Goal: Information Seeking & Learning: Learn about a topic

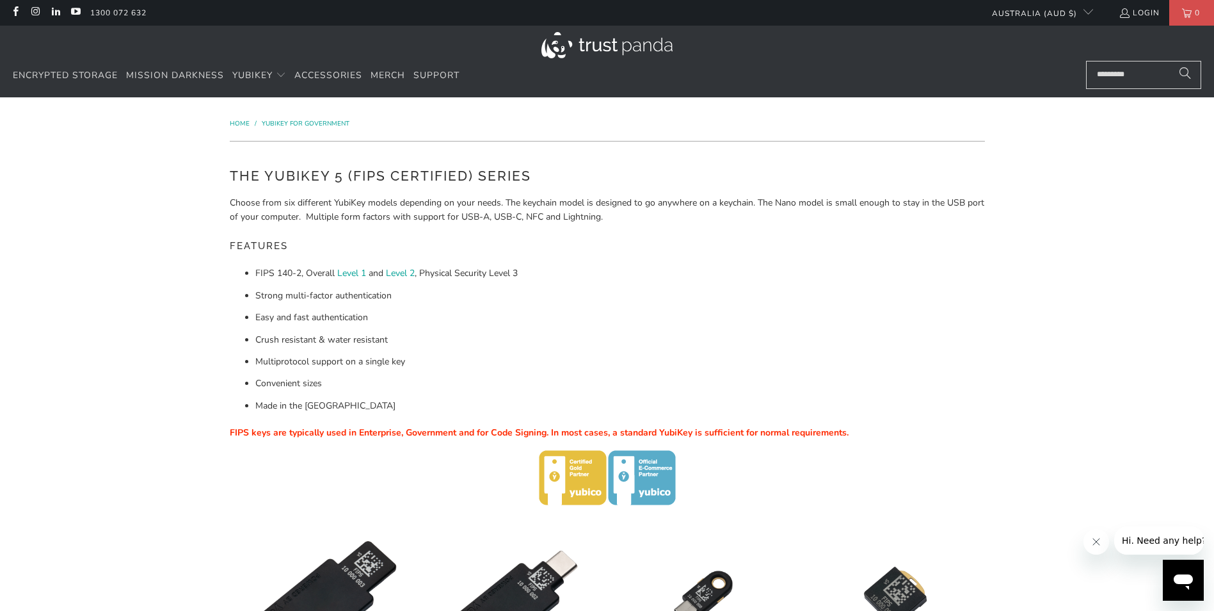
click at [622, 45] on img at bounding box center [607, 45] width 131 height 26
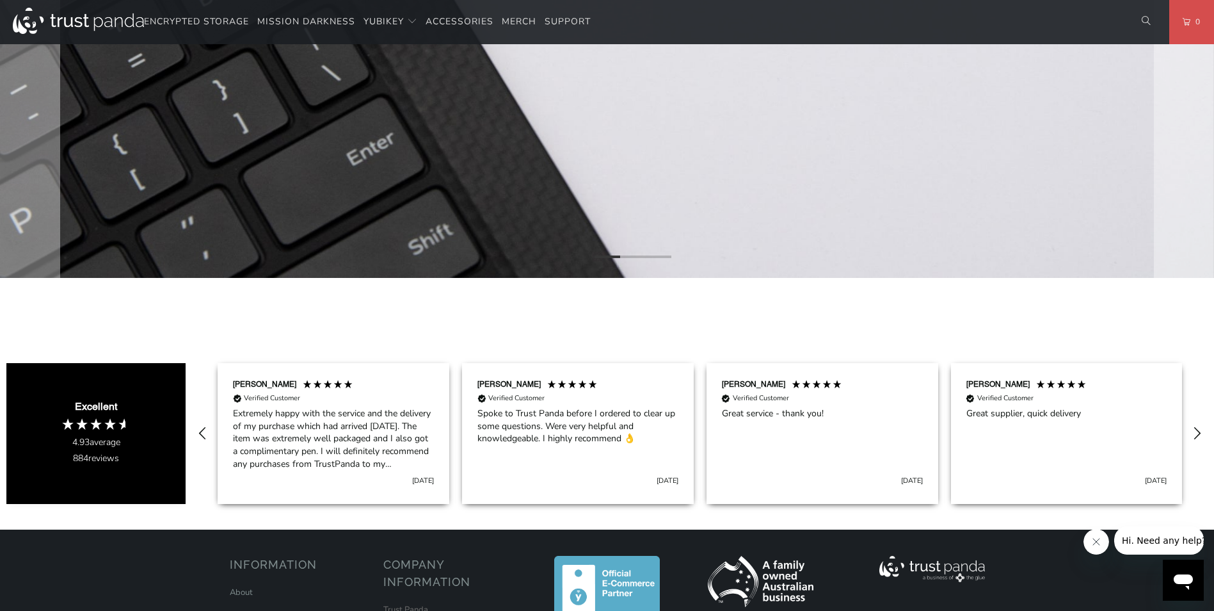
scroll to position [704, 0]
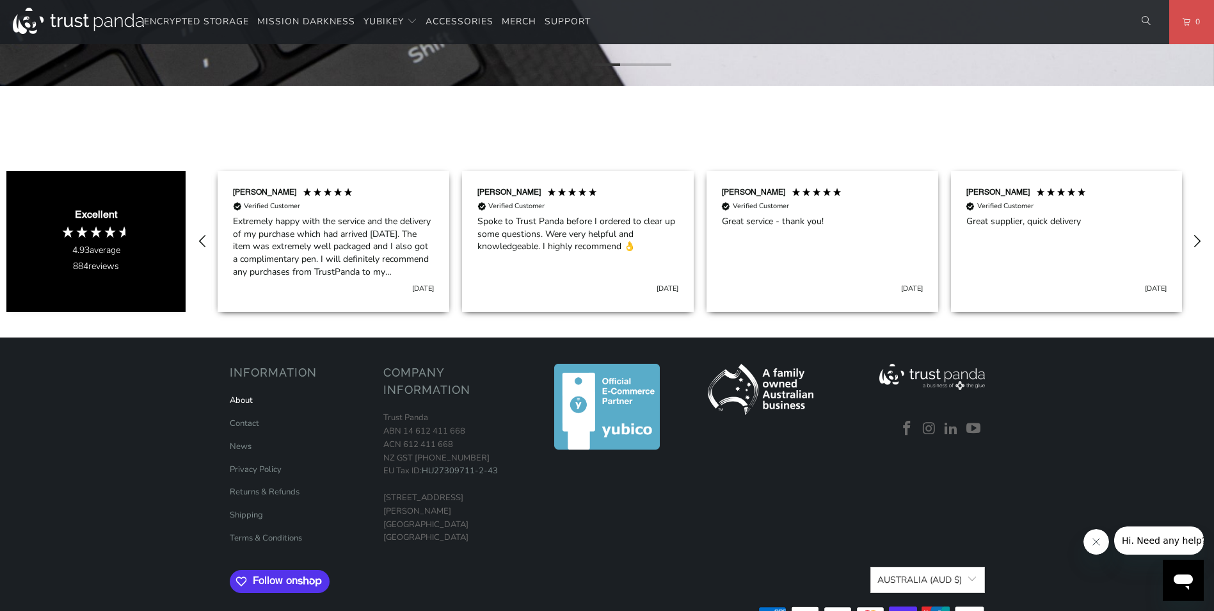
click at [243, 398] on link "About" at bounding box center [241, 400] width 23 height 12
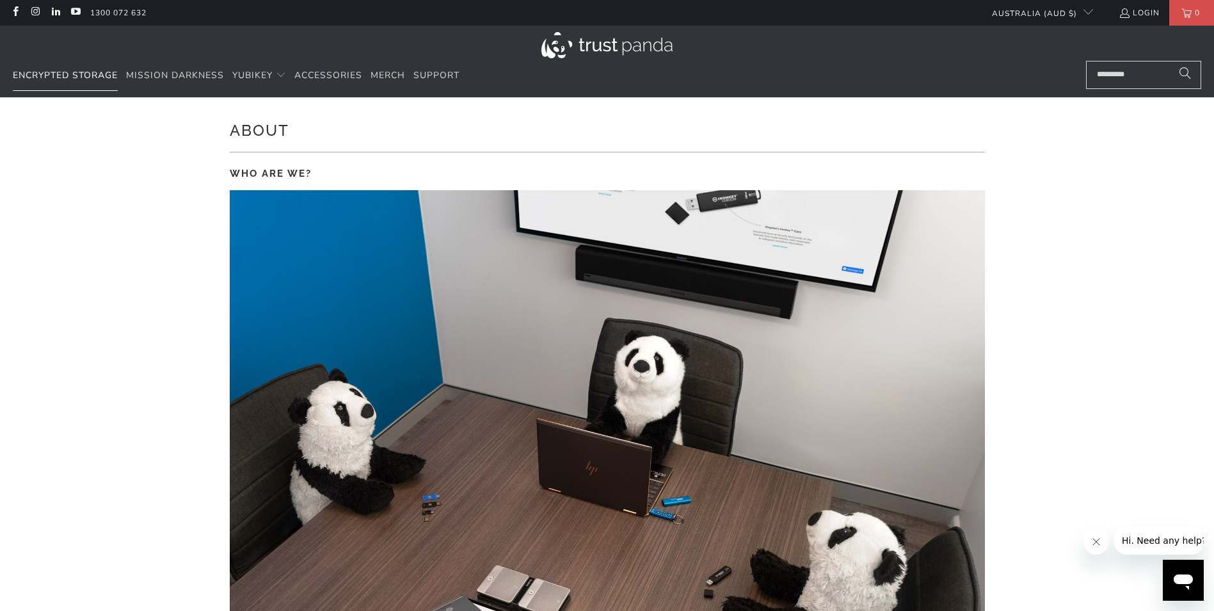
click at [80, 69] on span "Encrypted Storage" at bounding box center [65, 75] width 105 height 12
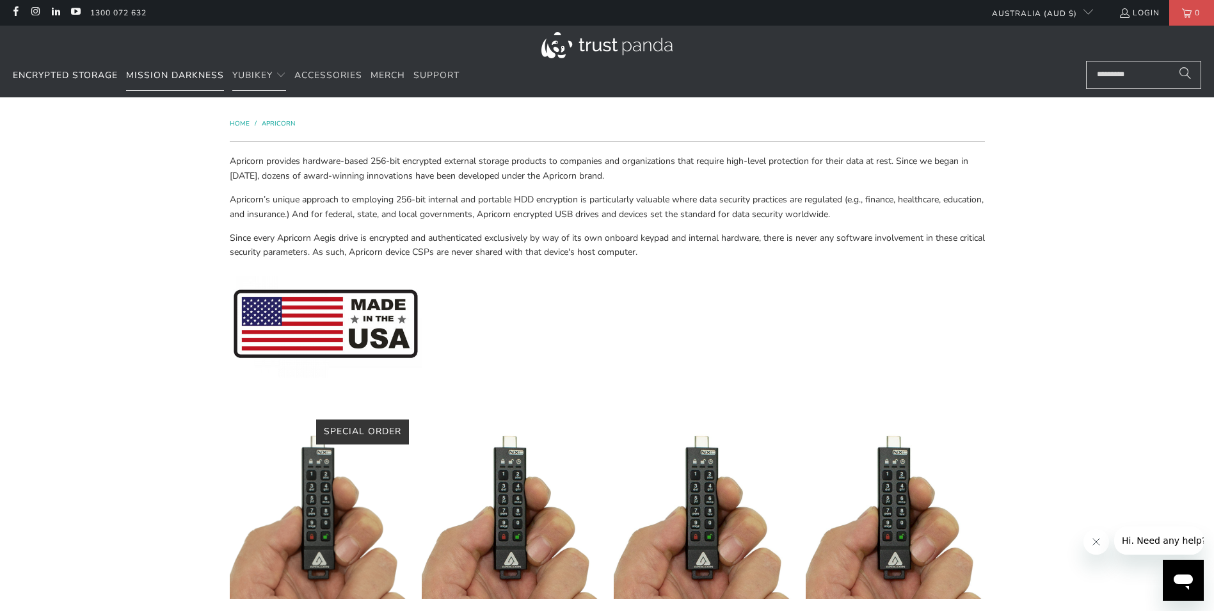
click at [169, 67] on link "Mission Darkness" at bounding box center [175, 76] width 98 height 30
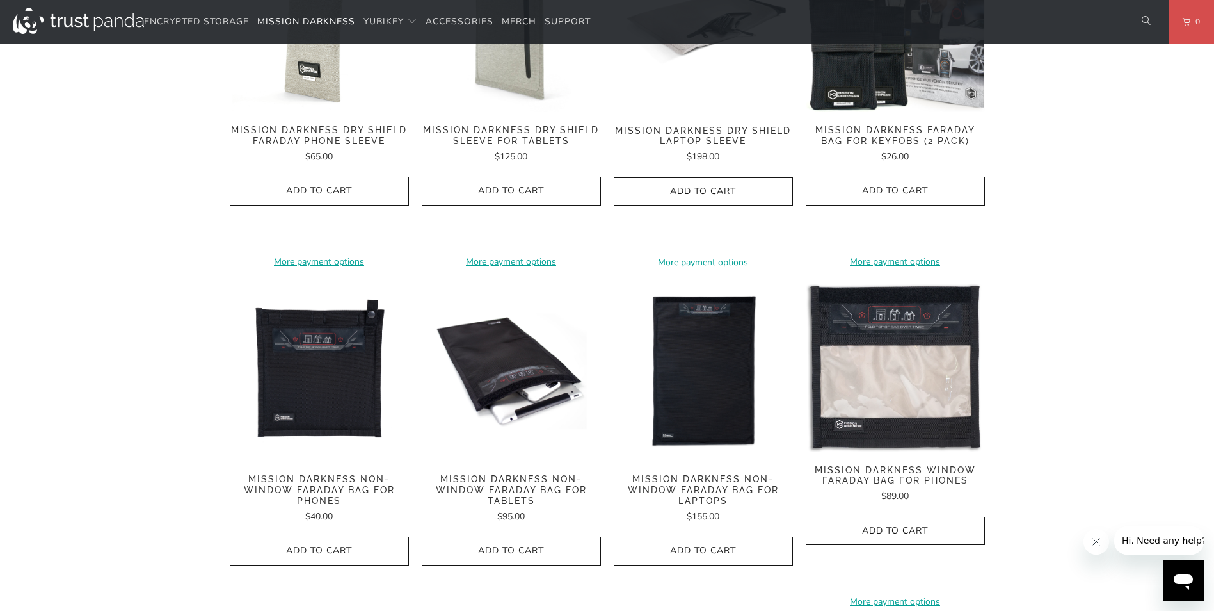
scroll to position [448, 0]
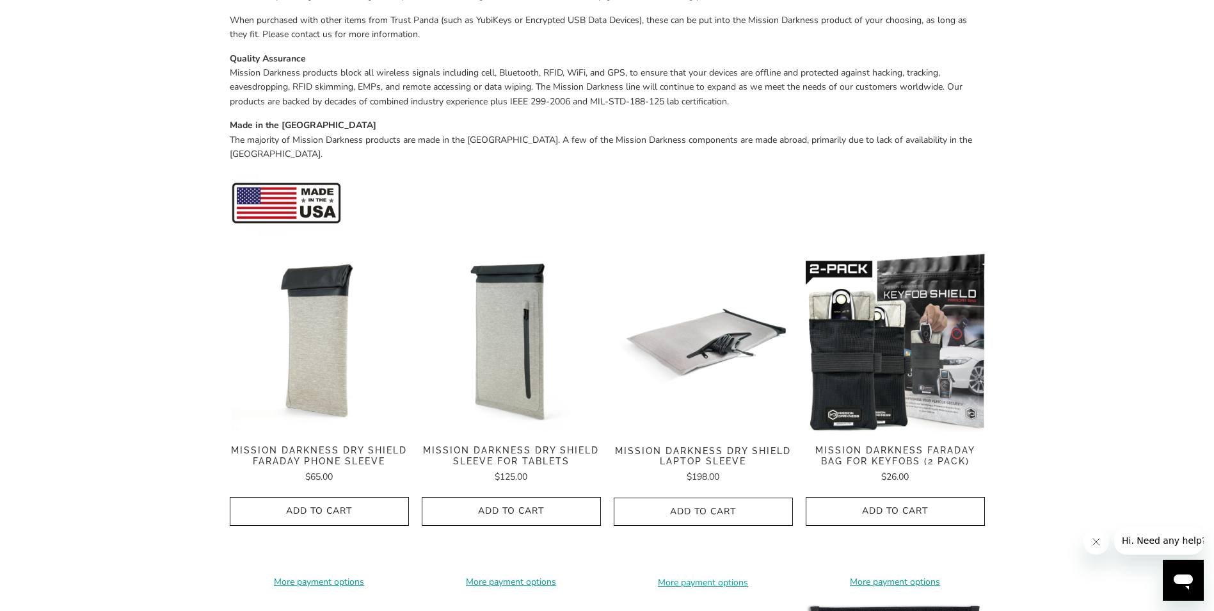
click at [309, 334] on img at bounding box center [319, 342] width 179 height 179
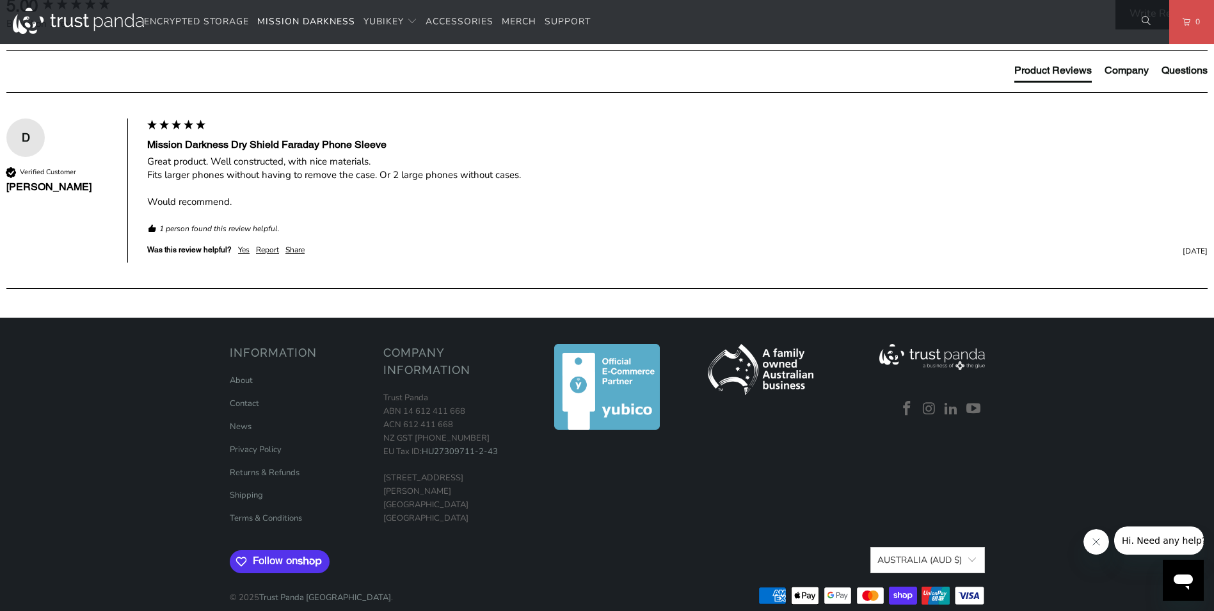
scroll to position [384, 0]
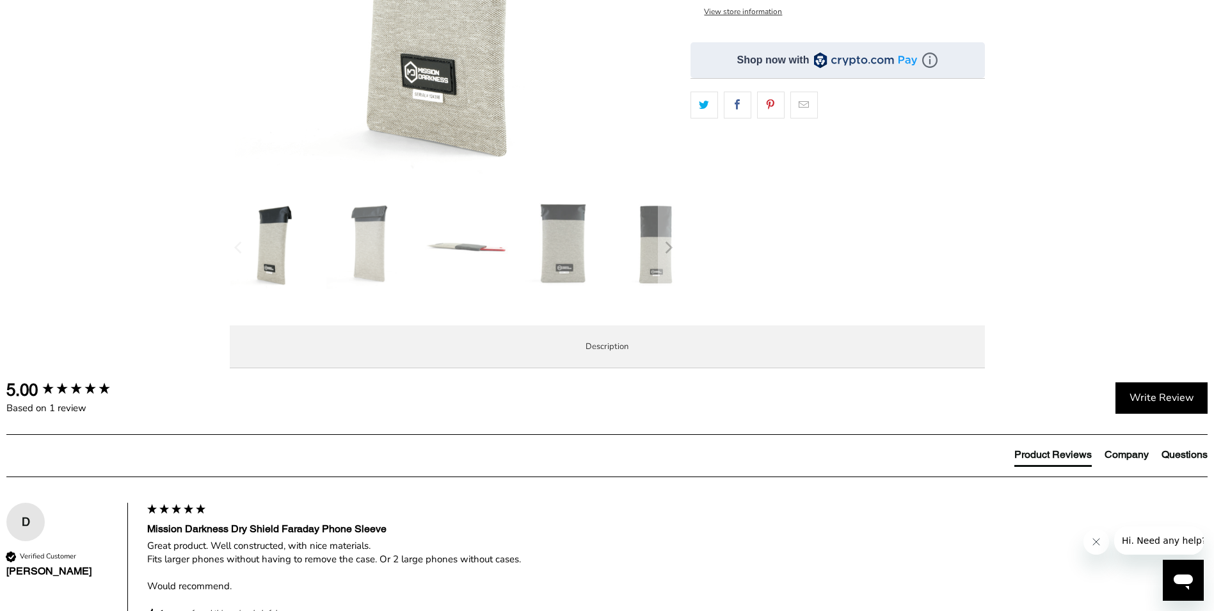
click at [0, 0] on span "Product Features" at bounding box center [0, 0] width 0 height 0
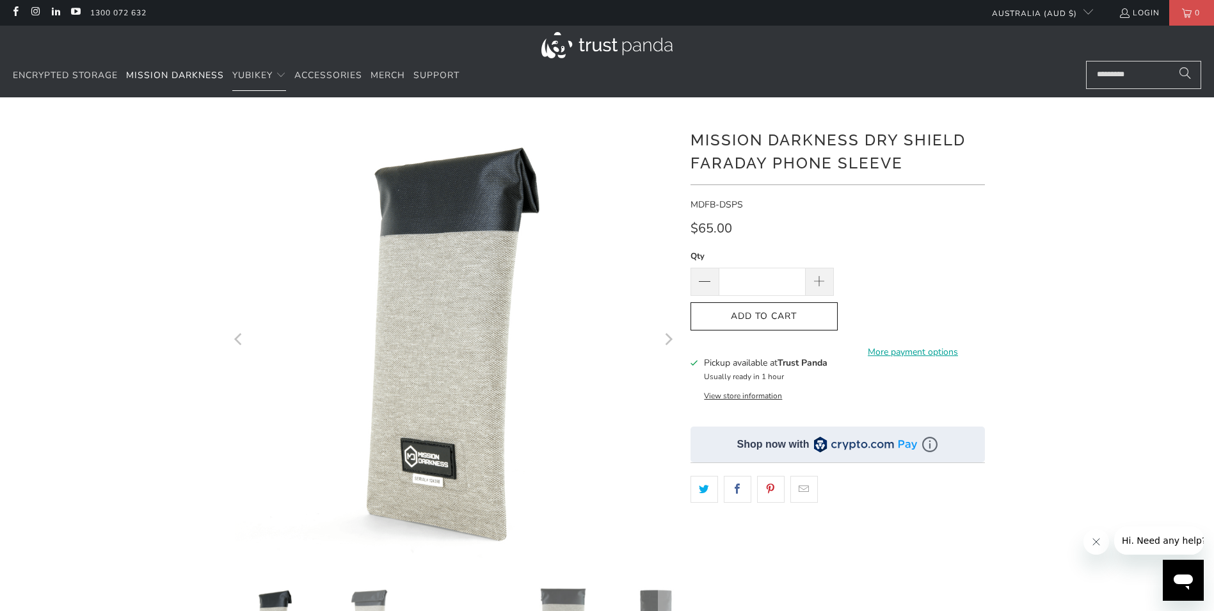
scroll to position [320, 0]
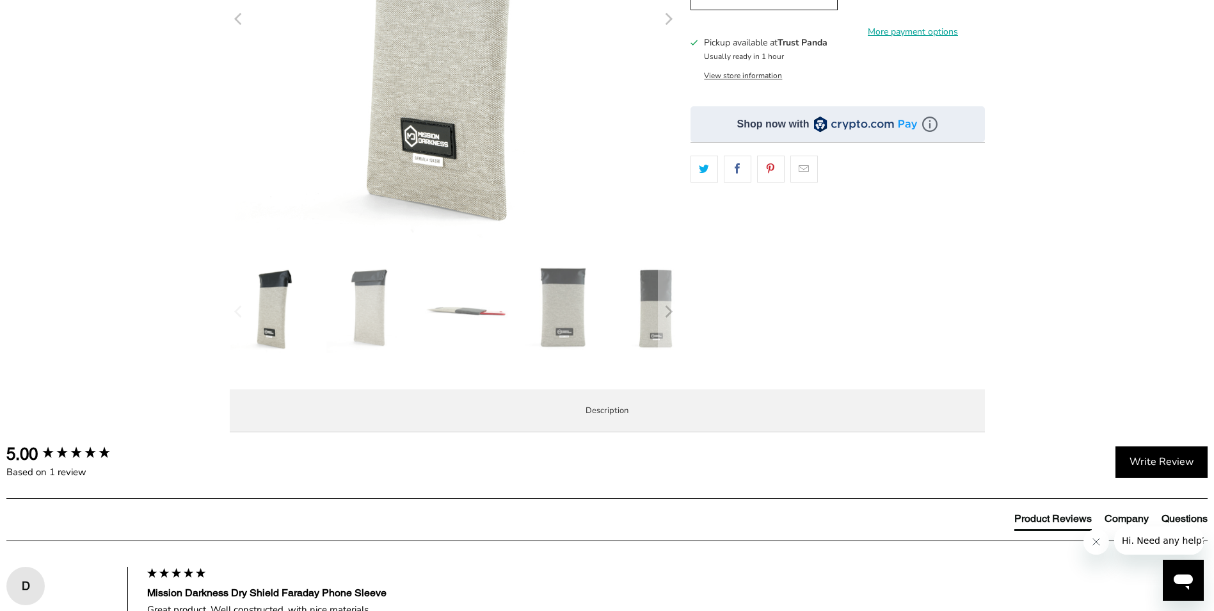
click at [0, 0] on span "Enterprise and Government" at bounding box center [0, 0] width 0 height 0
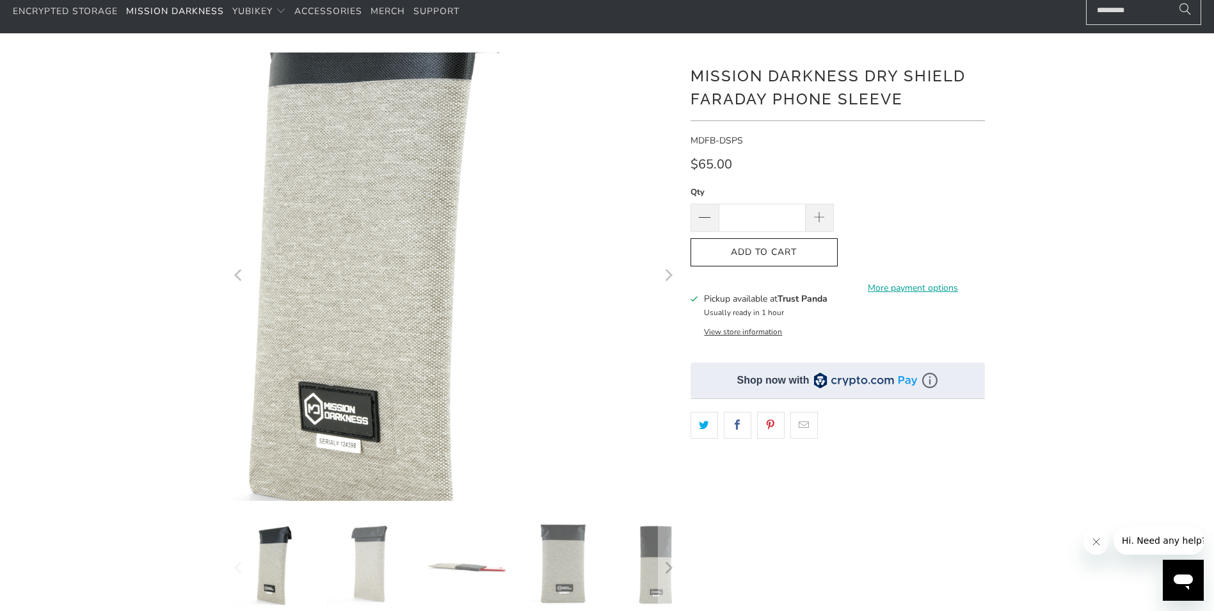
scroll to position [0, 0]
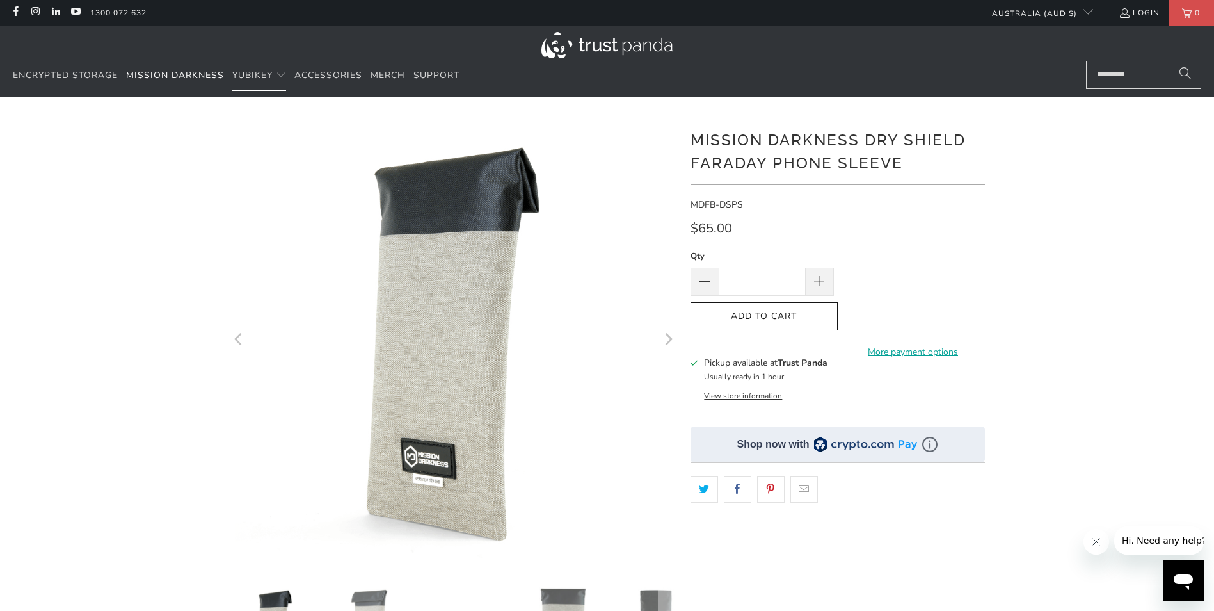
click at [273, 116] on link "FIPS" at bounding box center [268, 114] width 22 height 12
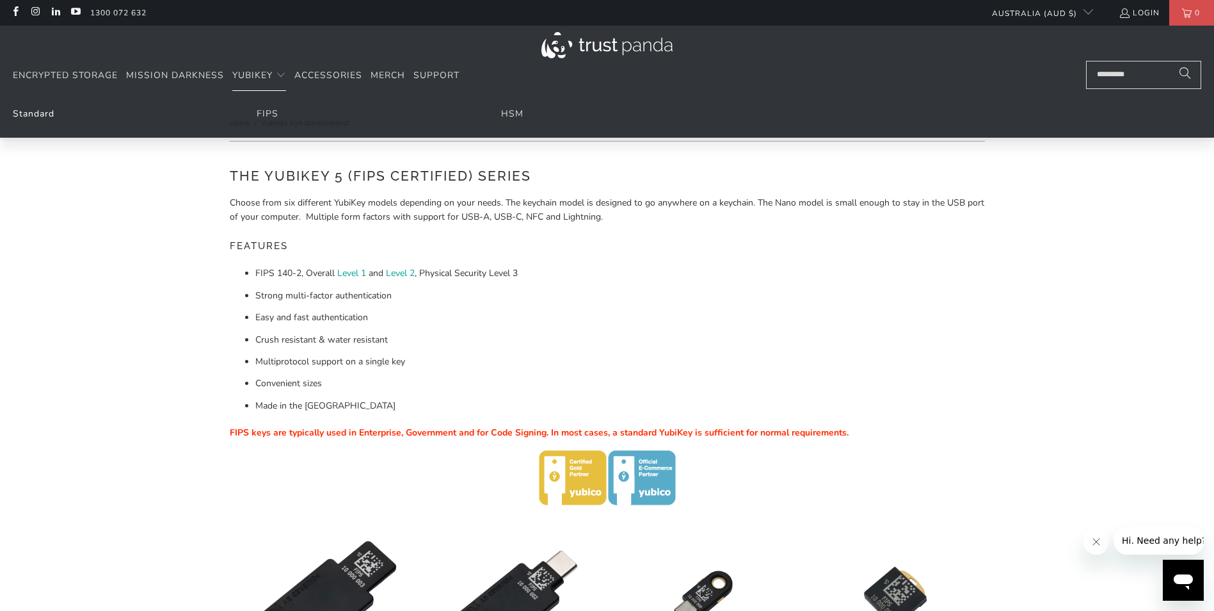
click at [47, 115] on link "Standard" at bounding box center [34, 114] width 42 height 12
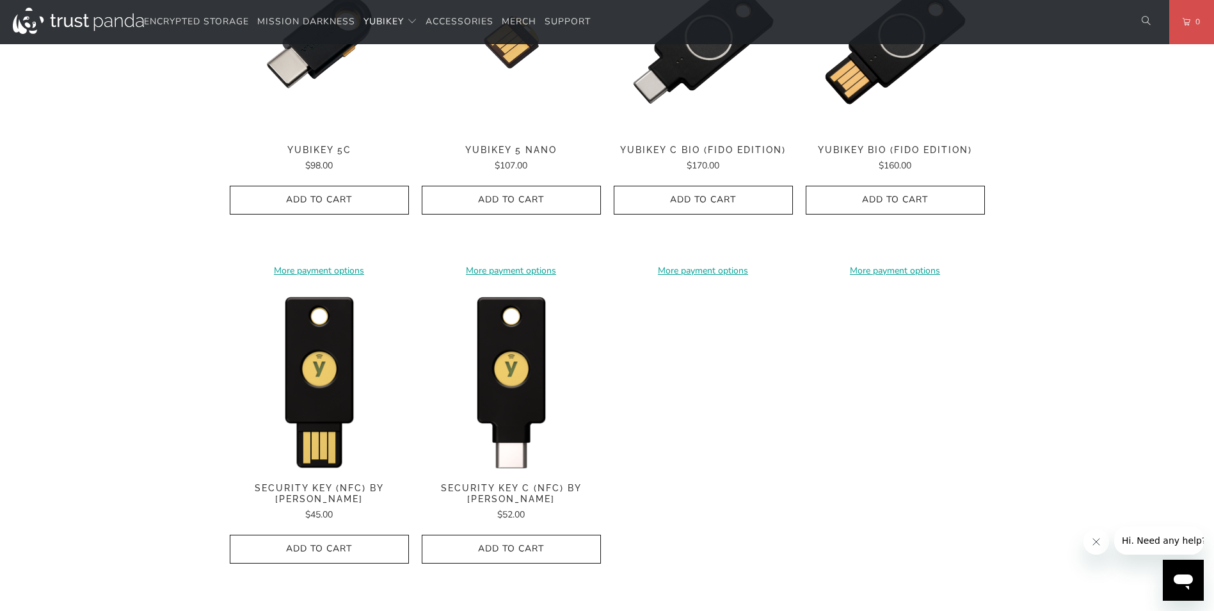
scroll to position [960, 0]
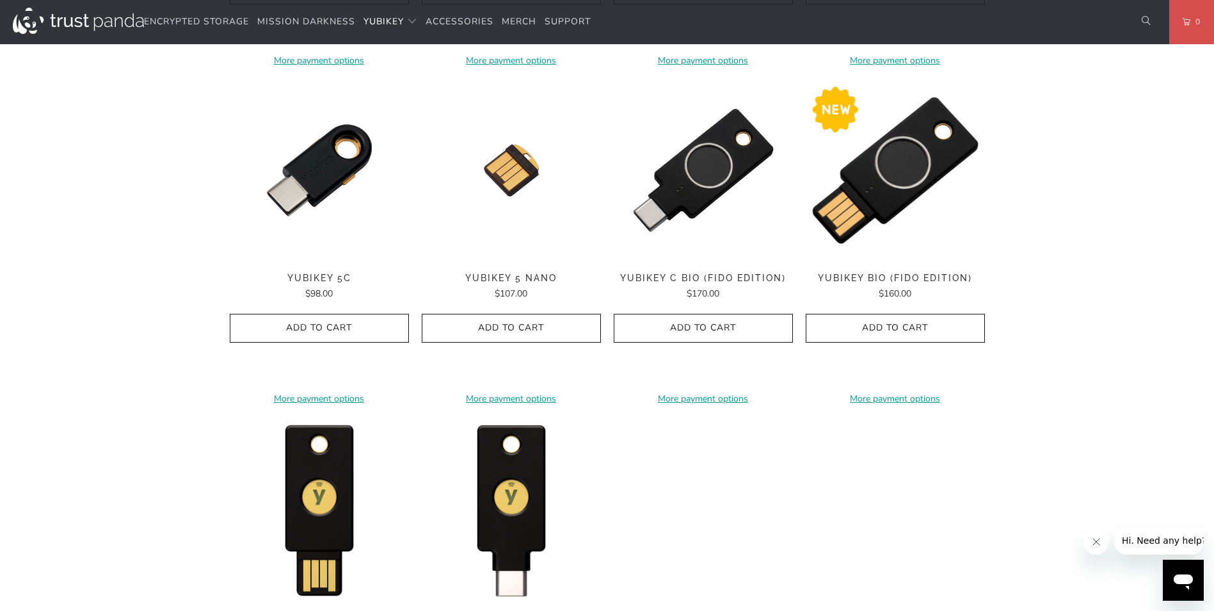
click at [918, 175] on img at bounding box center [895, 170] width 179 height 179
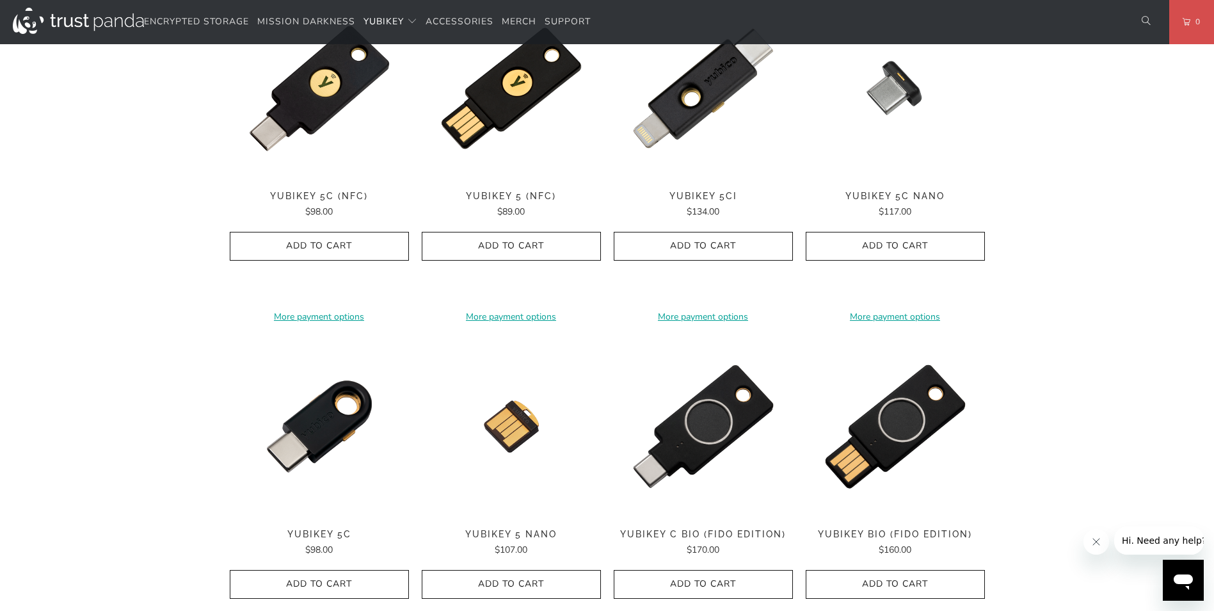
scroll to position [576, 0]
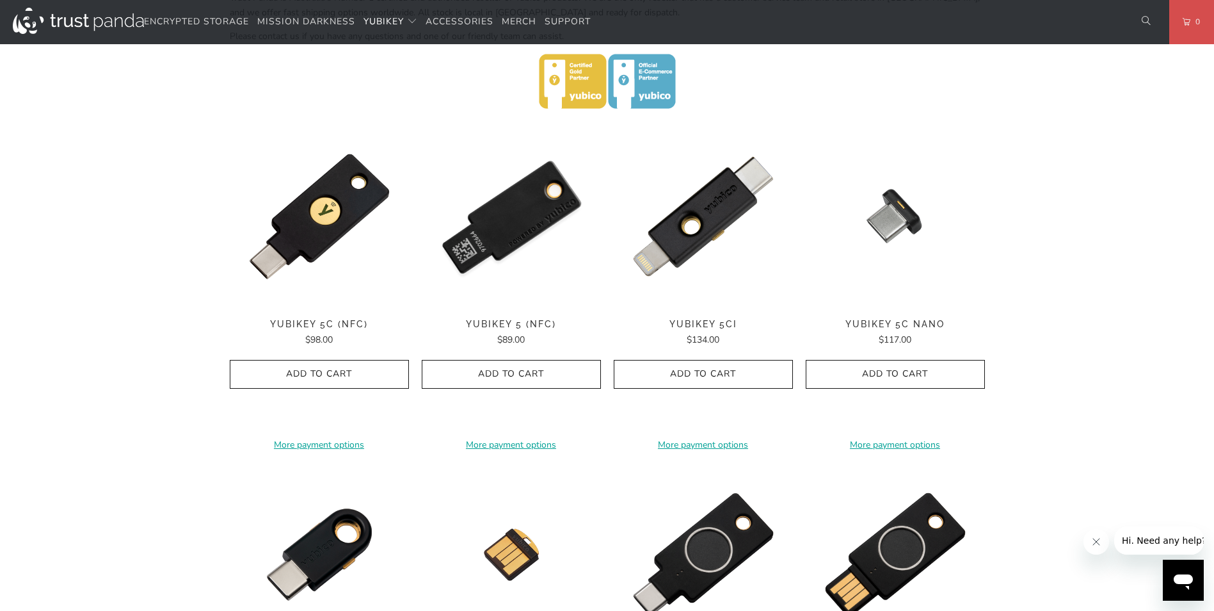
click at [514, 223] on img at bounding box center [511, 216] width 179 height 179
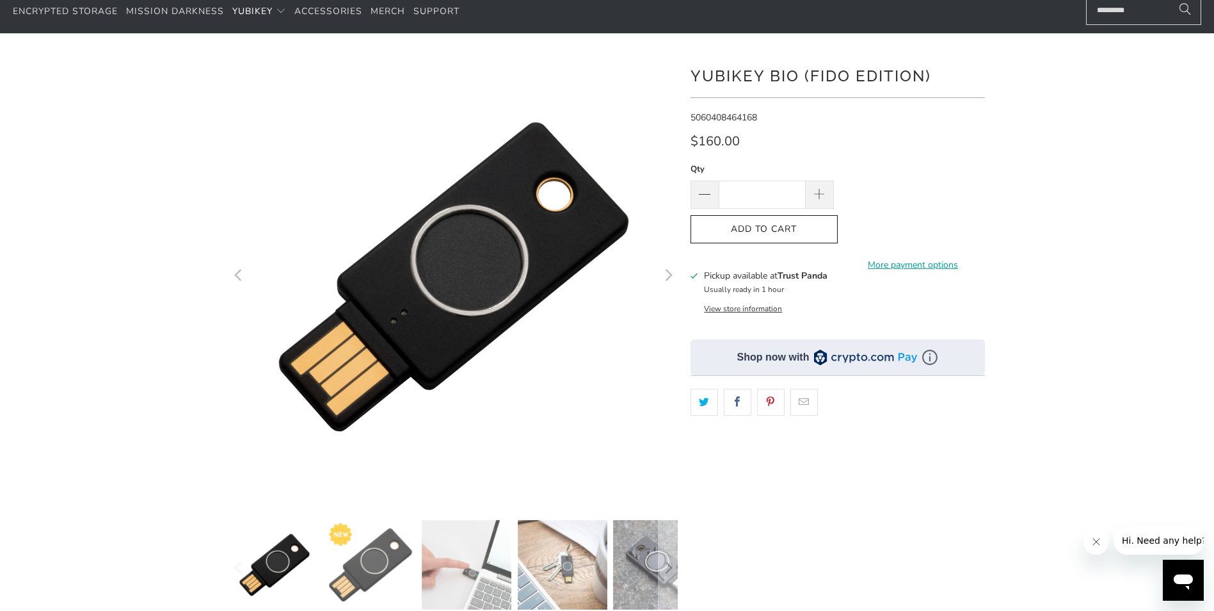
scroll to position [384, 0]
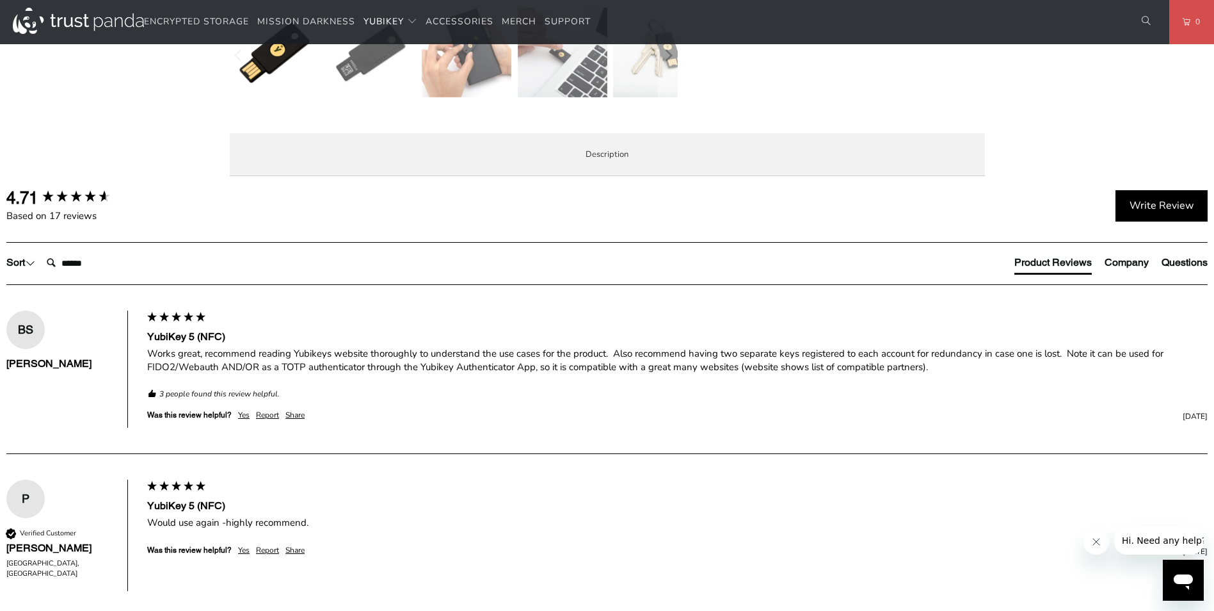
scroll to position [128, 0]
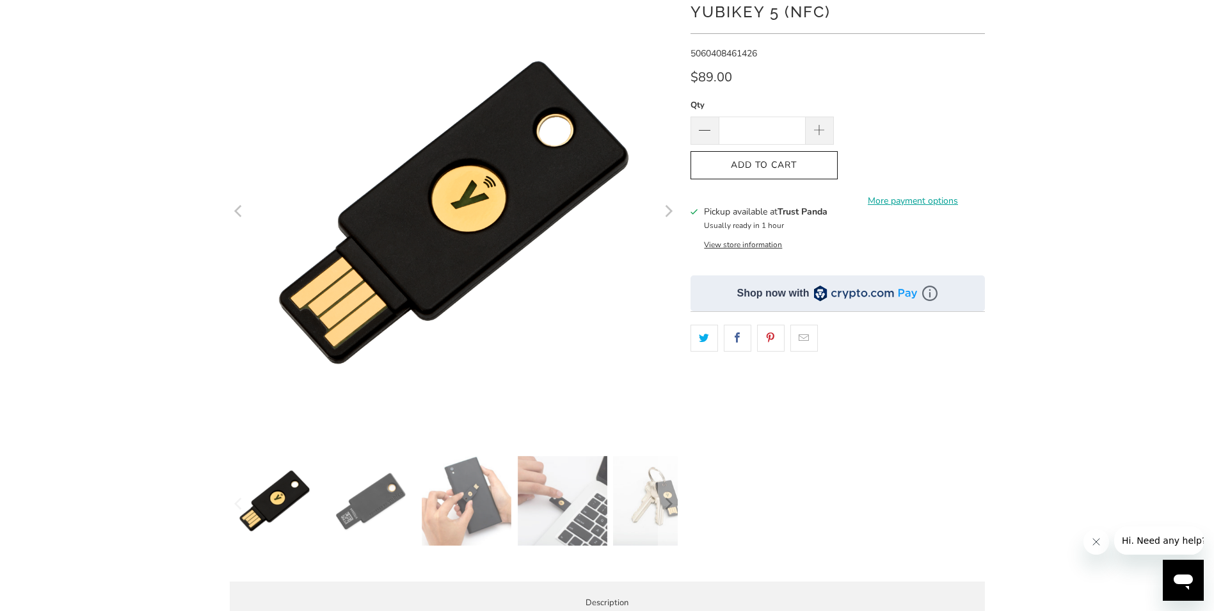
click at [380, 511] on img at bounding box center [371, 501] width 90 height 90
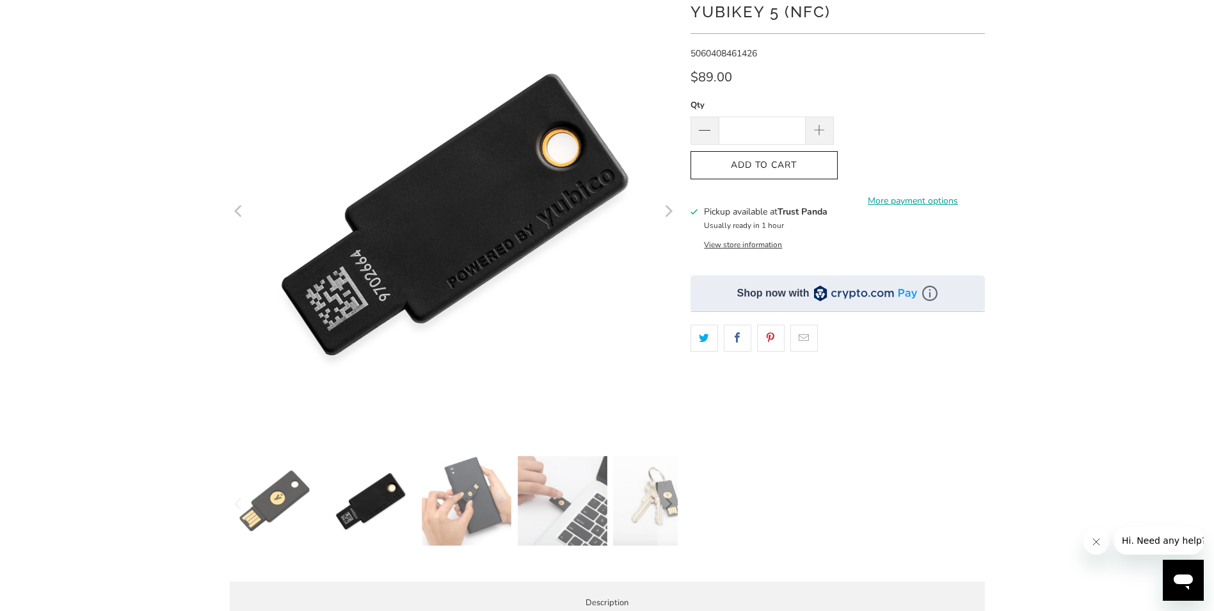
click at [463, 500] on img at bounding box center [467, 501] width 90 height 90
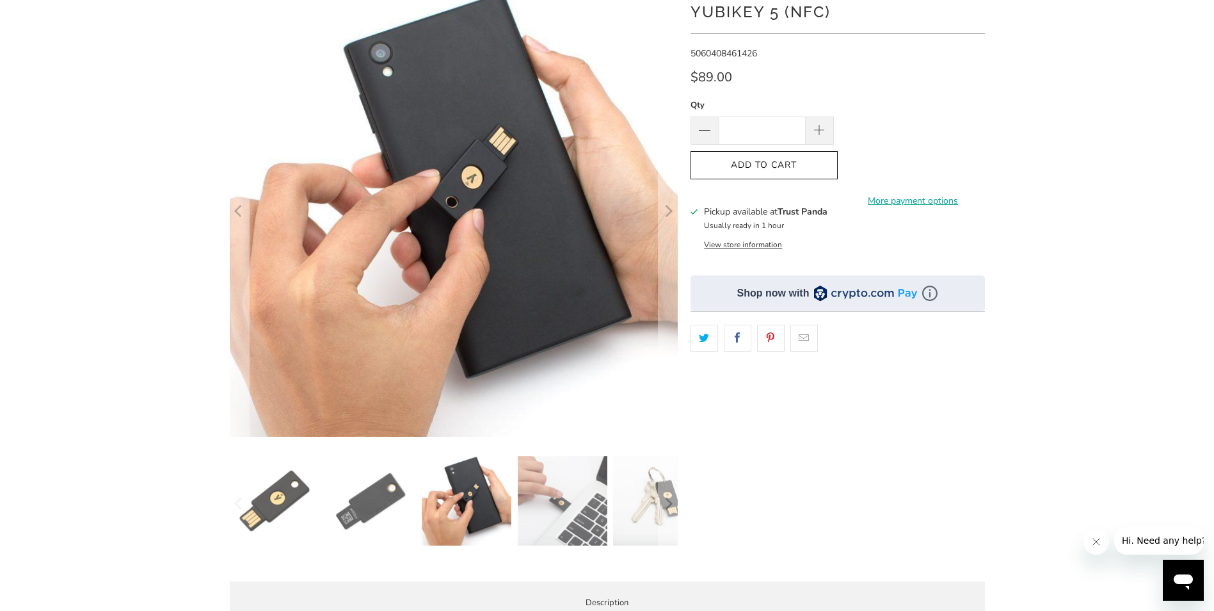
click at [544, 496] on img at bounding box center [563, 501] width 90 height 90
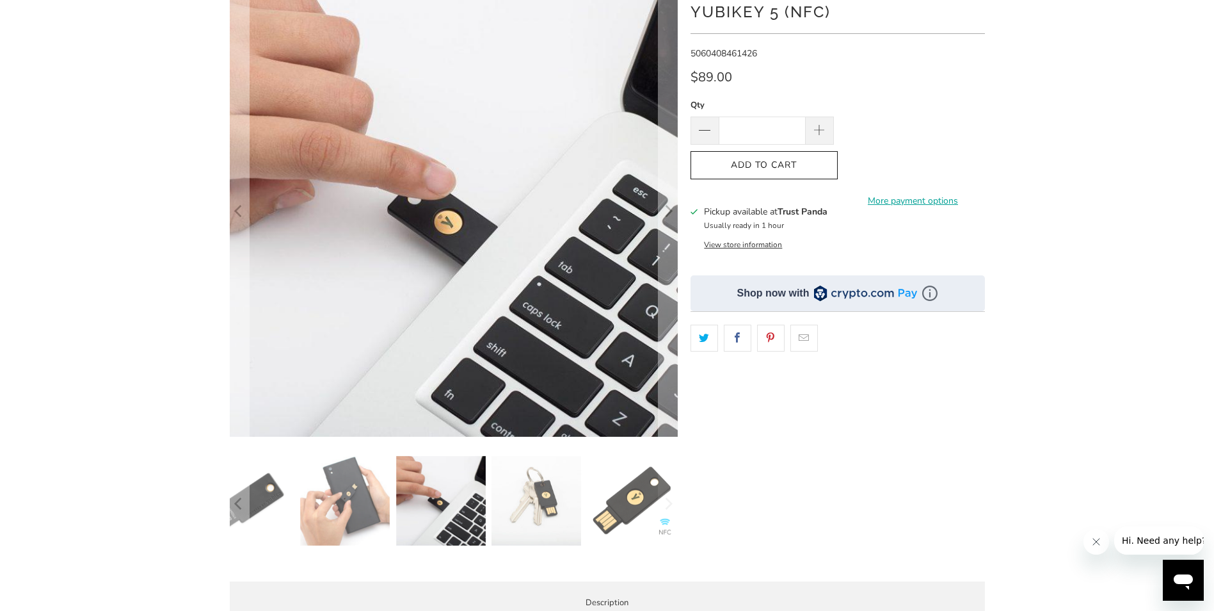
click at [543, 506] on img at bounding box center [537, 501] width 90 height 90
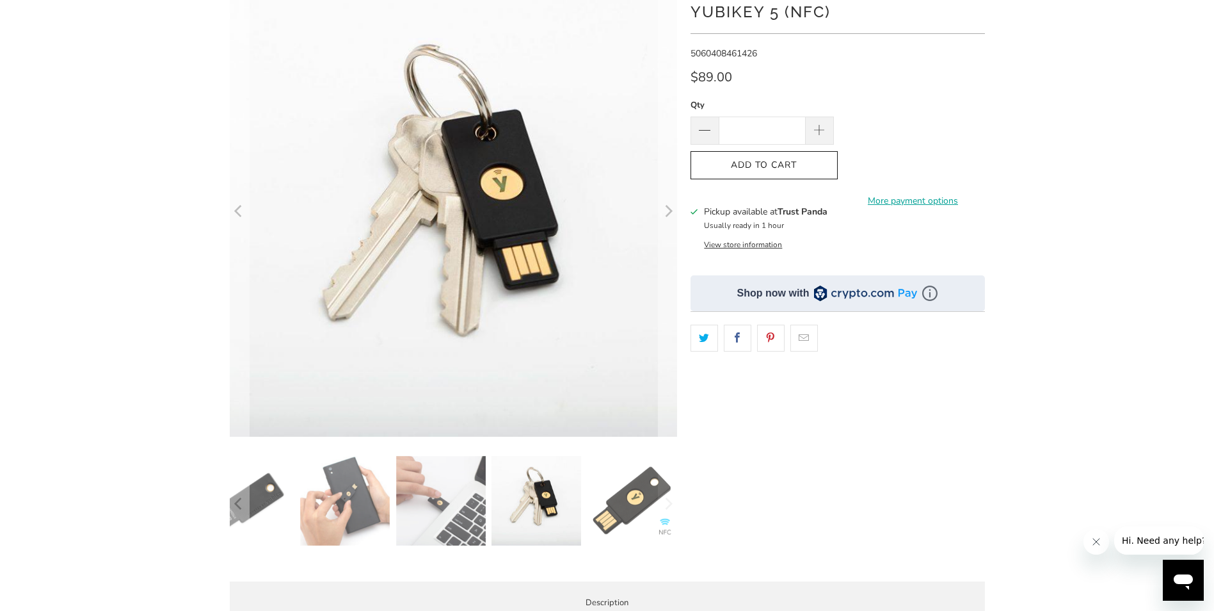
click at [623, 506] on img at bounding box center [633, 501] width 90 height 90
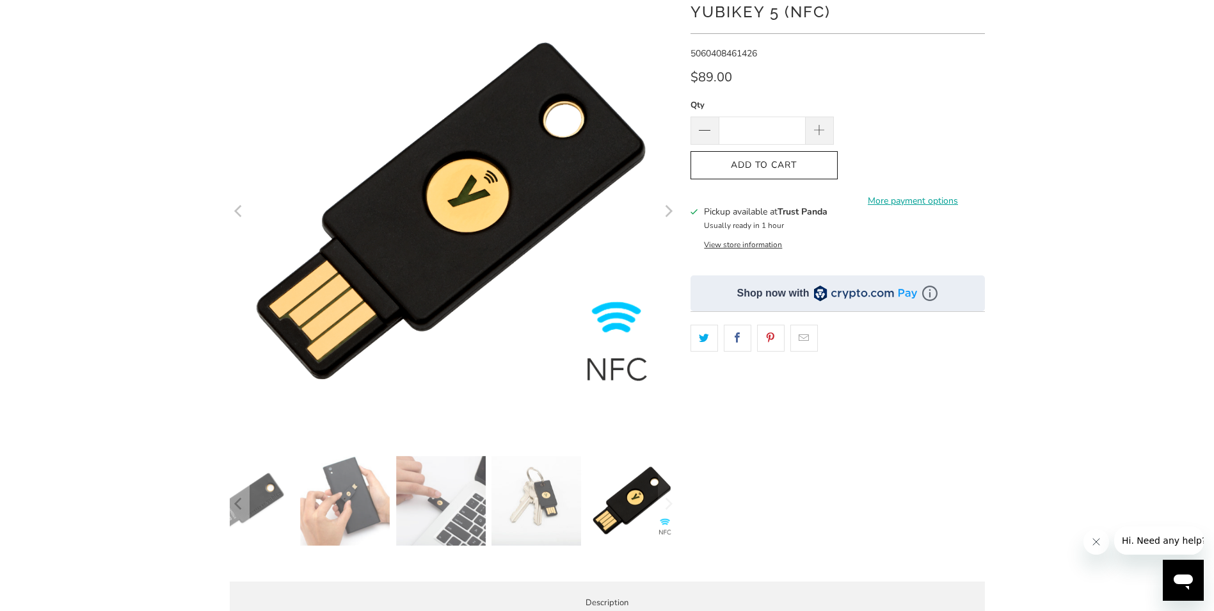
scroll to position [0, 0]
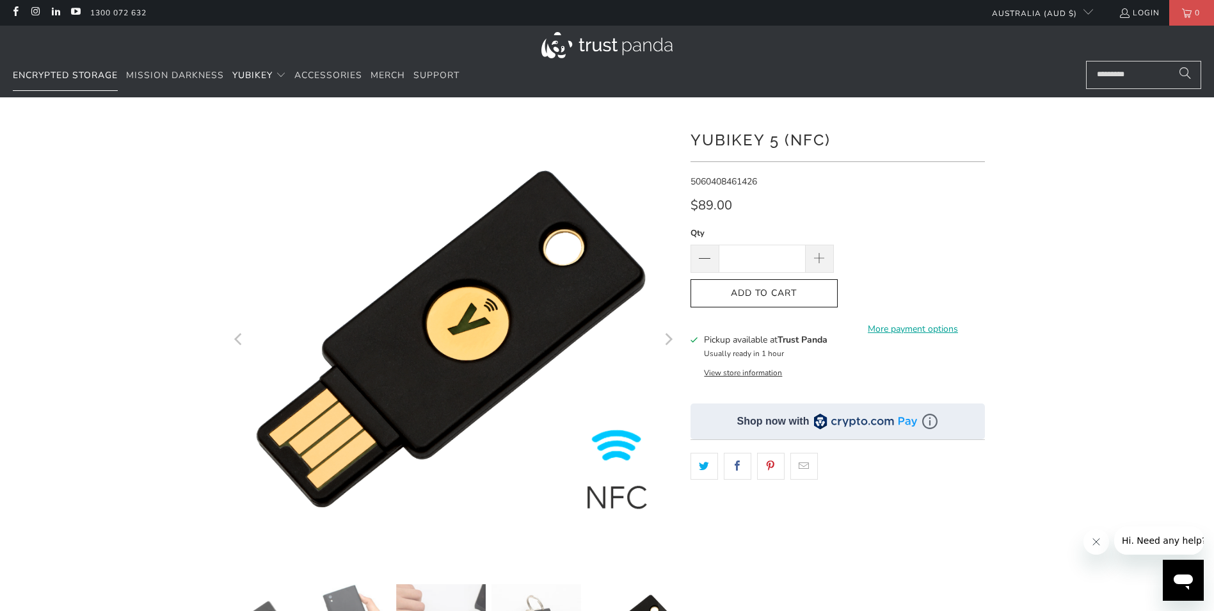
click at [56, 71] on span "Encrypted Storage" at bounding box center [65, 75] width 105 height 12
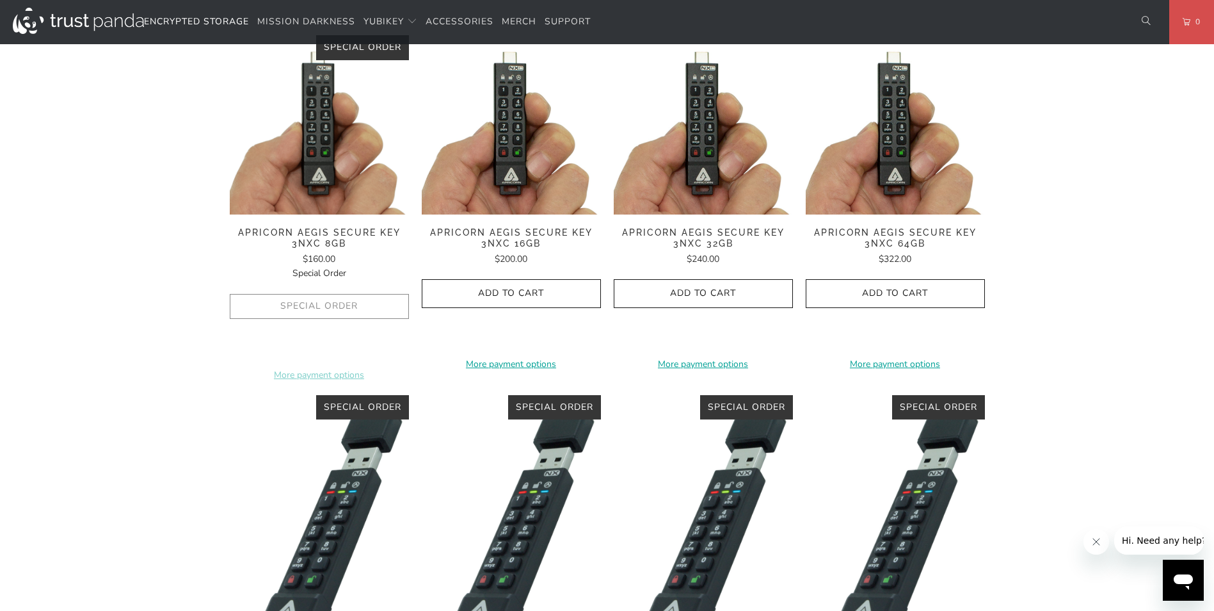
scroll to position [320, 0]
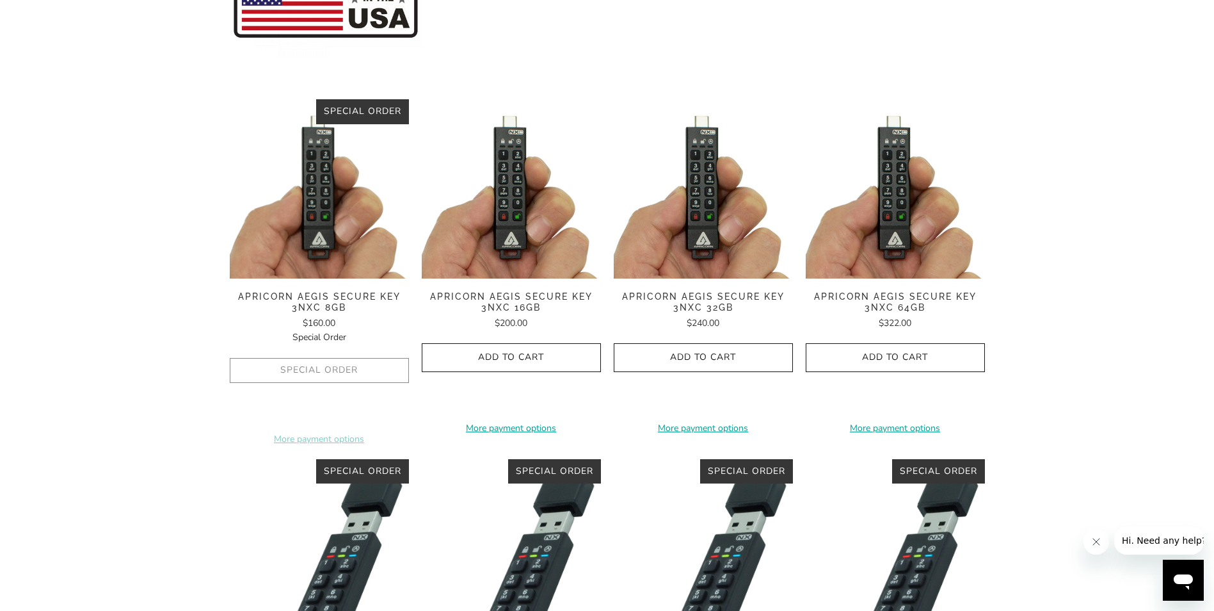
click at [709, 216] on img at bounding box center [703, 188] width 179 height 179
